Goal: Submit feedback/report problem

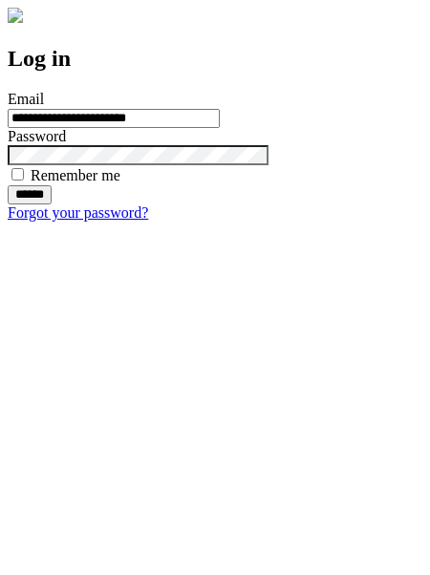
type input "**********"
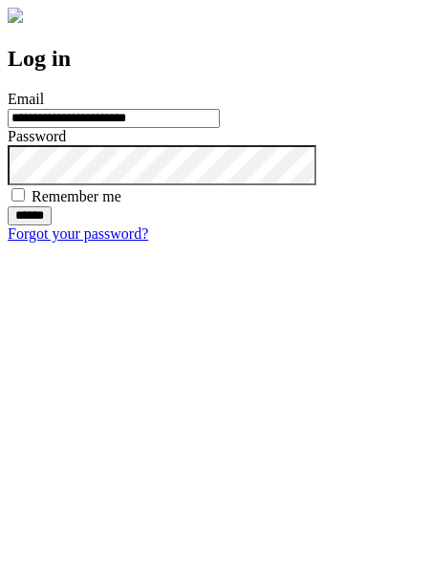
click at [52, 225] on input "******" at bounding box center [30, 215] width 44 height 19
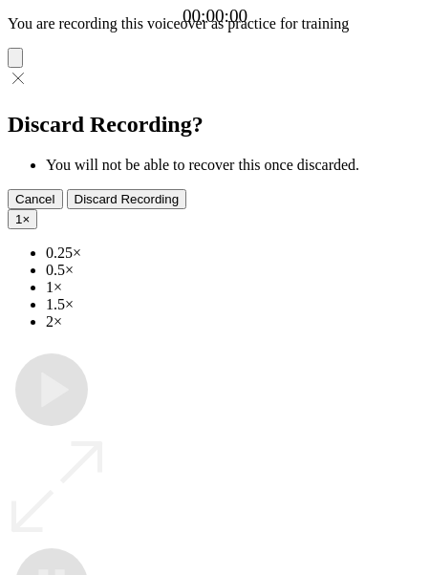
type input "**********"
